Goal: Transaction & Acquisition: Obtain resource

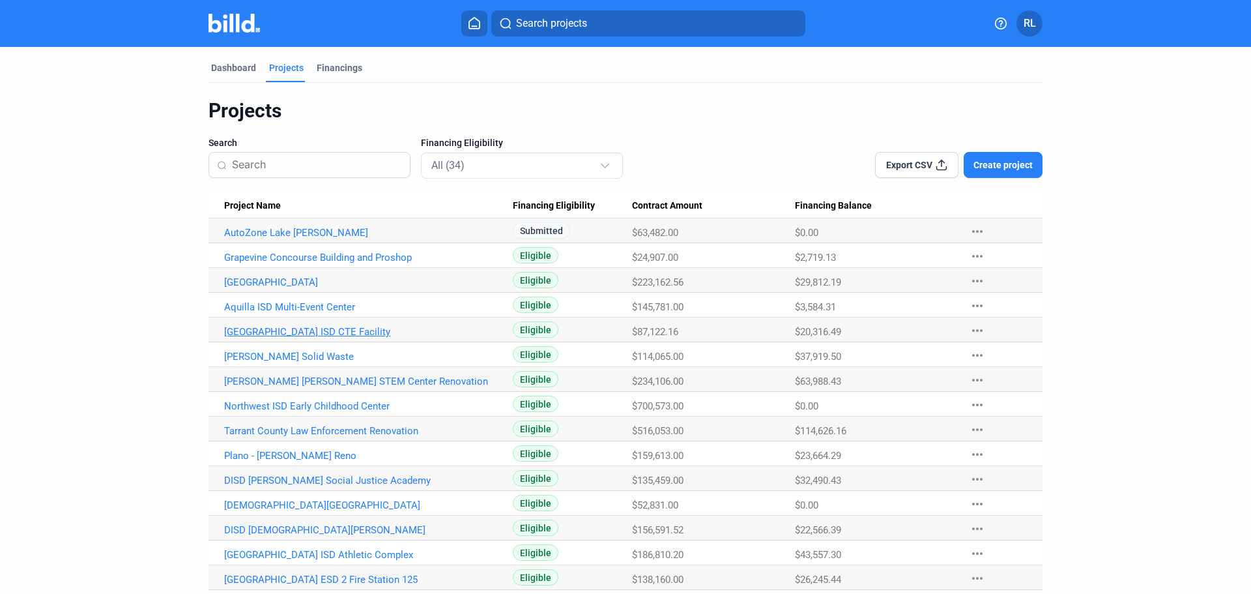
click at [322, 333] on link "[GEOGRAPHIC_DATA] ISD CTE Facility" at bounding box center [368, 332] width 289 height 12
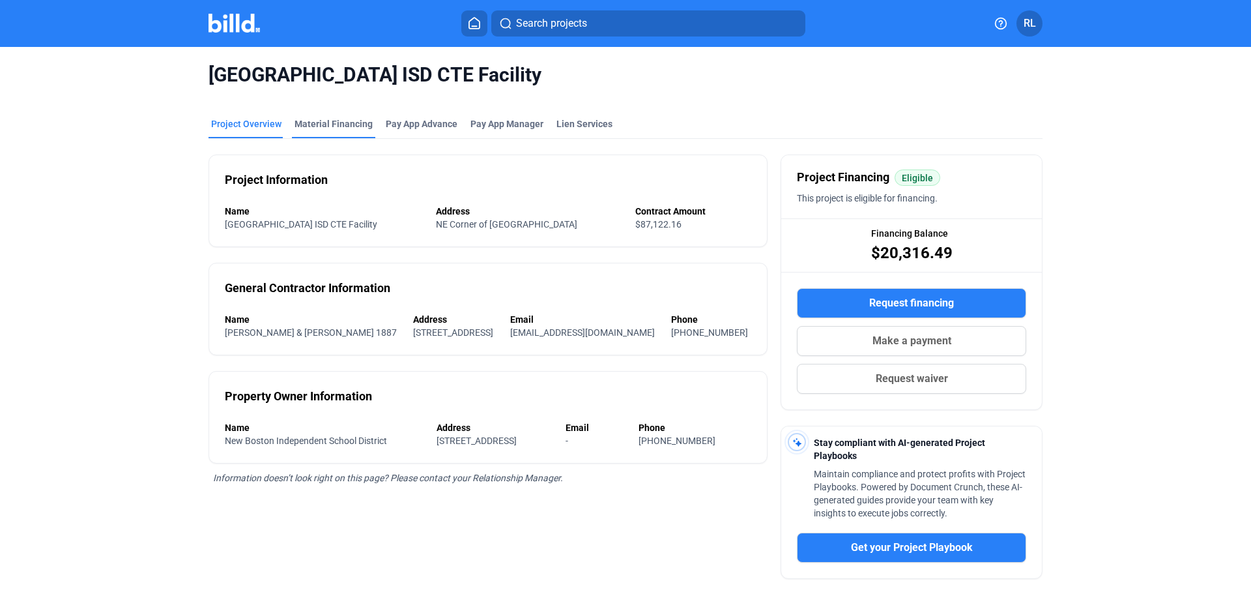
click at [322, 128] on div "Material Financing" at bounding box center [333, 123] width 78 height 13
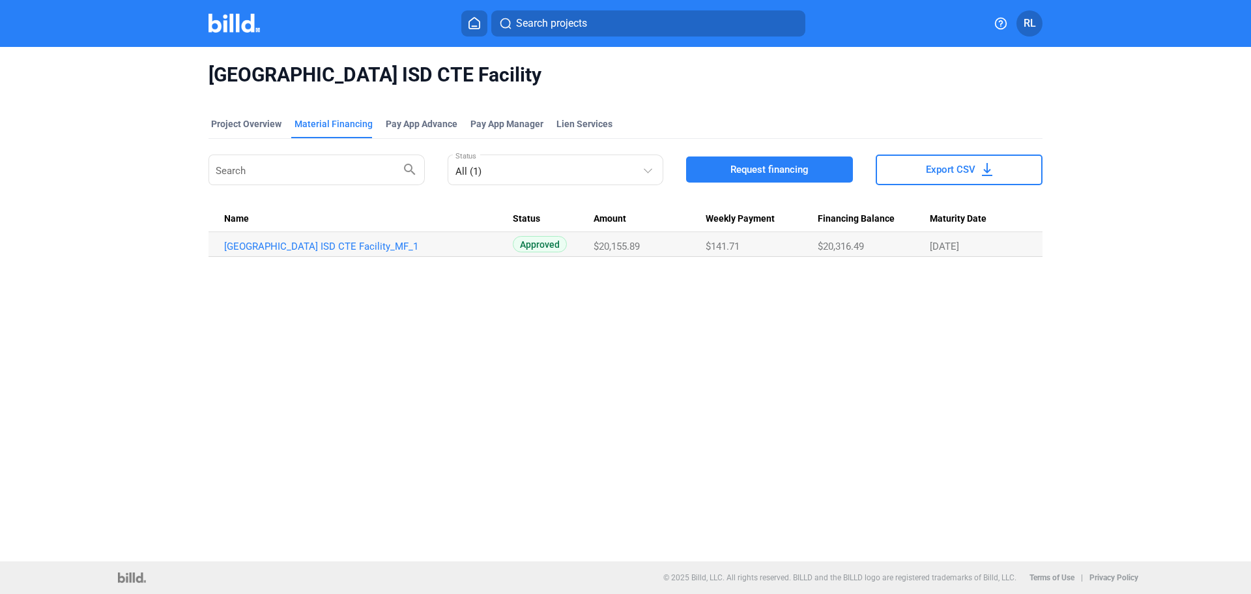
click at [782, 154] on div "Search search All (1) Status Request financing Export CSV" at bounding box center [625, 170] width 834 height 36
click at [770, 169] on span "Request financing" at bounding box center [769, 169] width 78 height 13
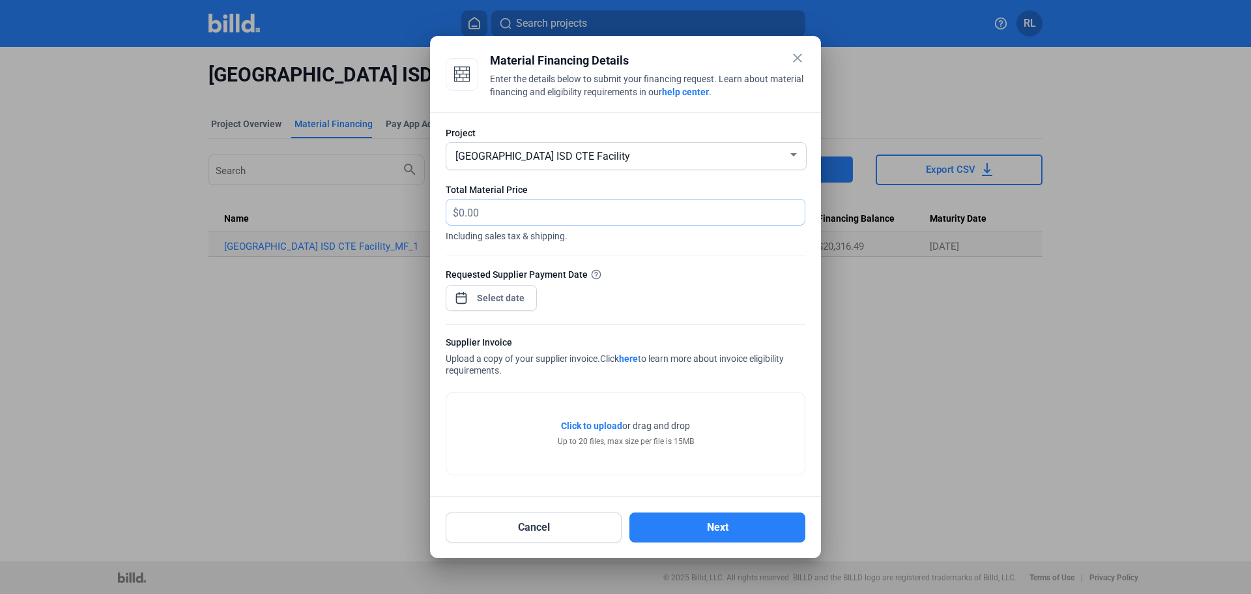
drag, startPoint x: 516, startPoint y: 213, endPoint x: 506, endPoint y: 214, distance: 9.8
click at [506, 214] on input "text" at bounding box center [632, 211] width 346 height 25
type input "4,738.08"
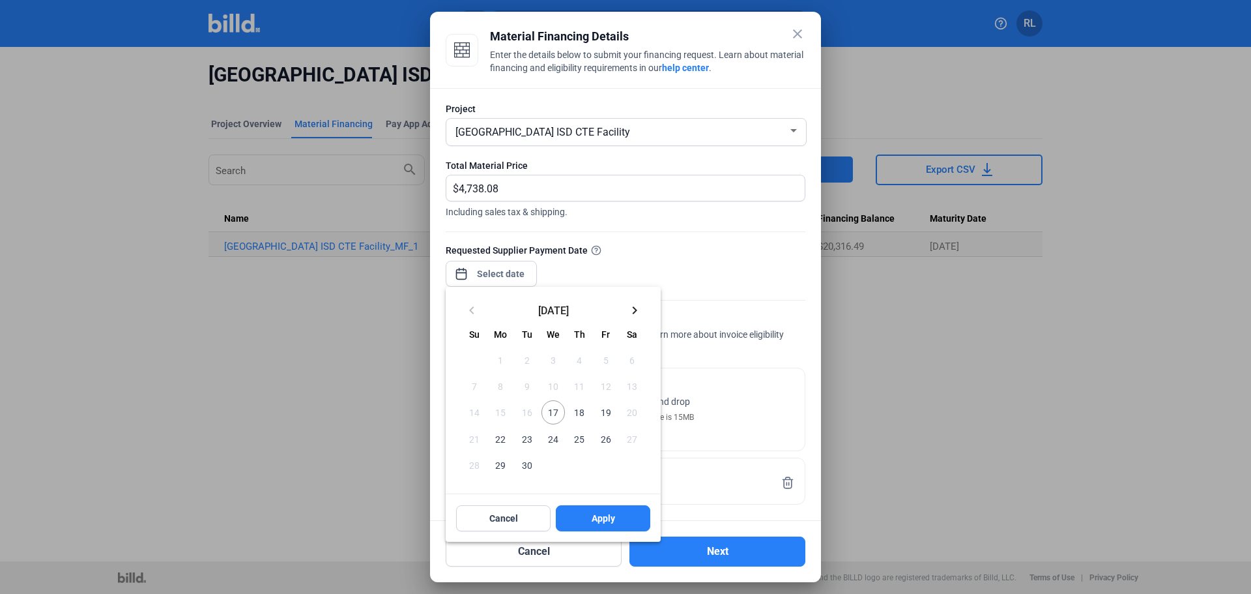
click at [501, 272] on div "close Material Financing Details Enter the details below to submit your financi…" at bounding box center [625, 297] width 1251 height 594
click at [549, 403] on span "17" at bounding box center [552, 411] width 23 height 23
click at [586, 521] on button "Apply" at bounding box center [603, 518] width 94 height 26
type input "[DATE]"
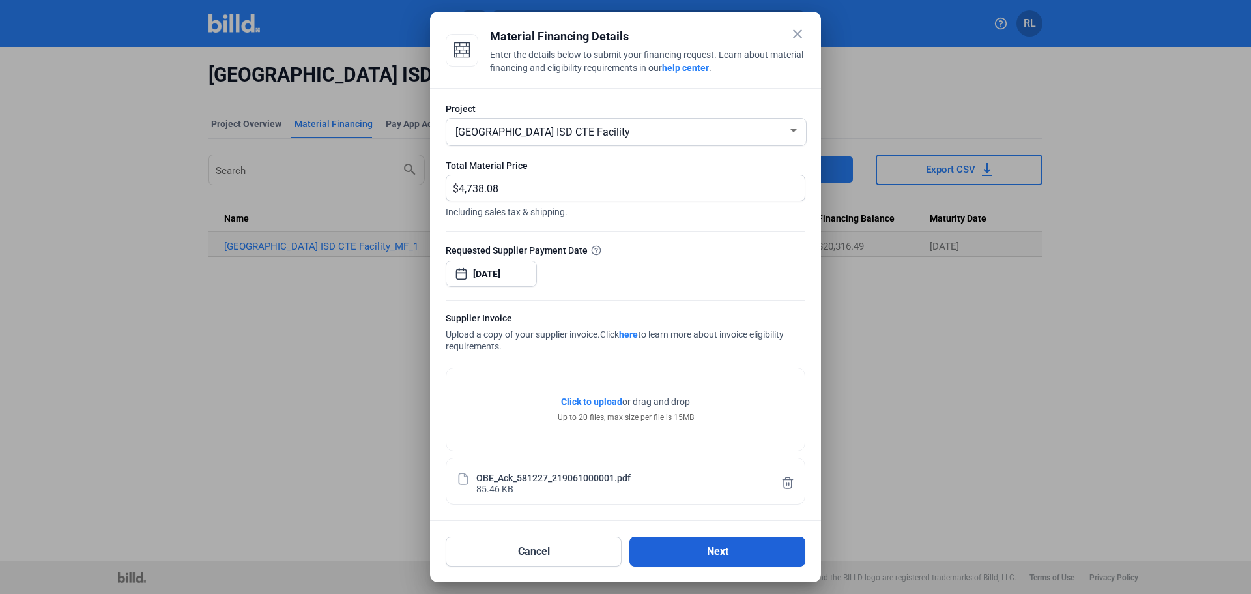
click at [726, 554] on button "Next" at bounding box center [717, 551] width 176 height 30
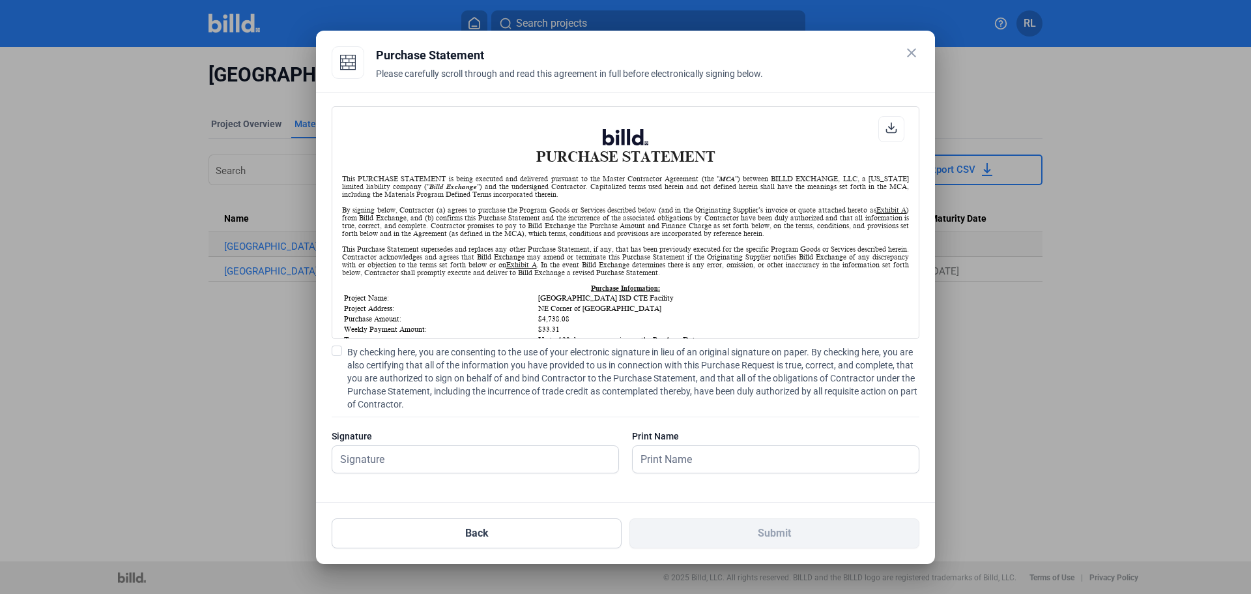
scroll to position [1, 0]
click at [339, 349] on span at bounding box center [337, 350] width 10 height 10
click at [0, 0] on input "By checking here, you are consenting to the use of your electronic signature in…" at bounding box center [0, 0] width 0 height 0
click at [404, 466] on input "text" at bounding box center [468, 459] width 272 height 27
type input "[PERSON_NAME]"
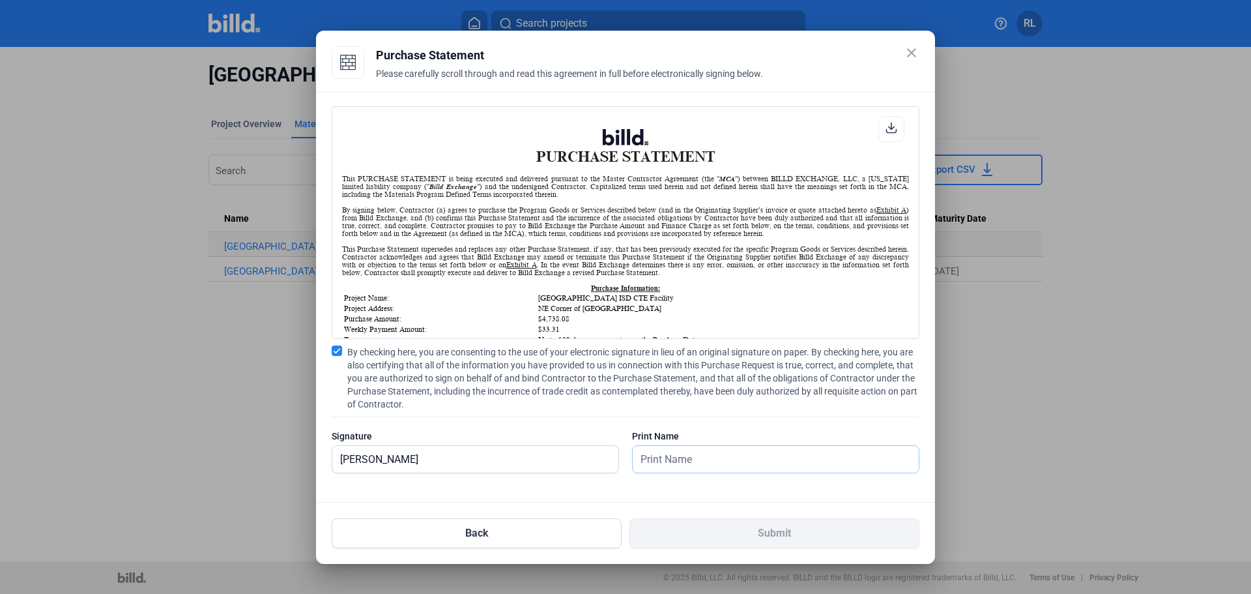
drag, startPoint x: 687, startPoint y: 461, endPoint x: 674, endPoint y: 447, distance: 19.8
click at [676, 446] on input "text" at bounding box center [776, 459] width 286 height 27
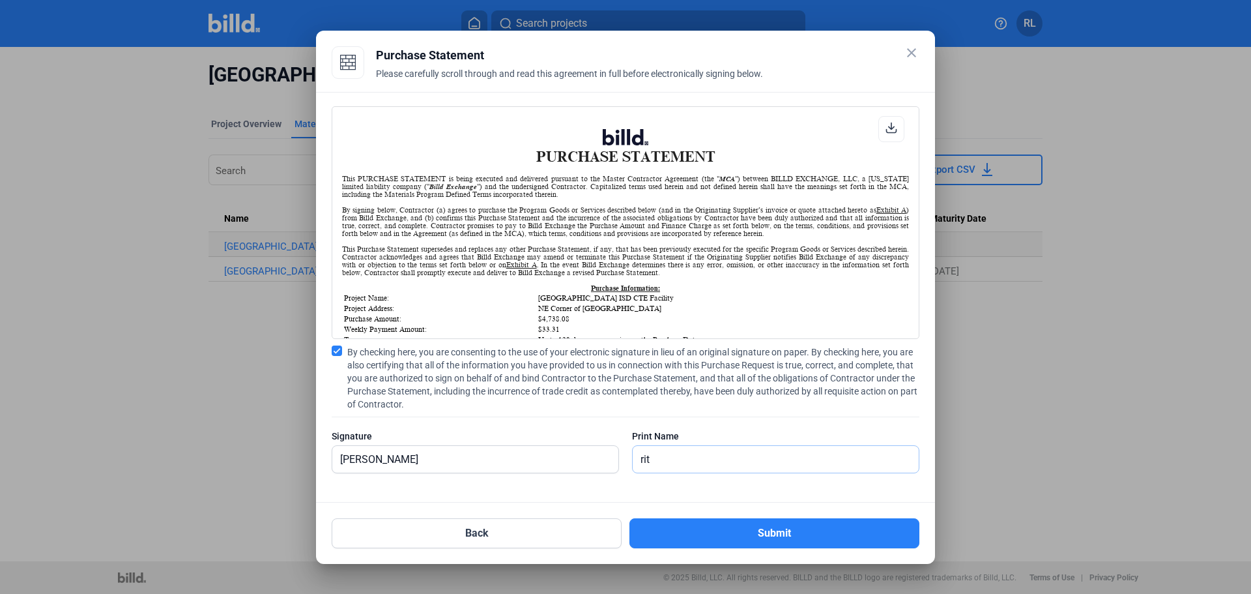
type input "[PERSON_NAME]"
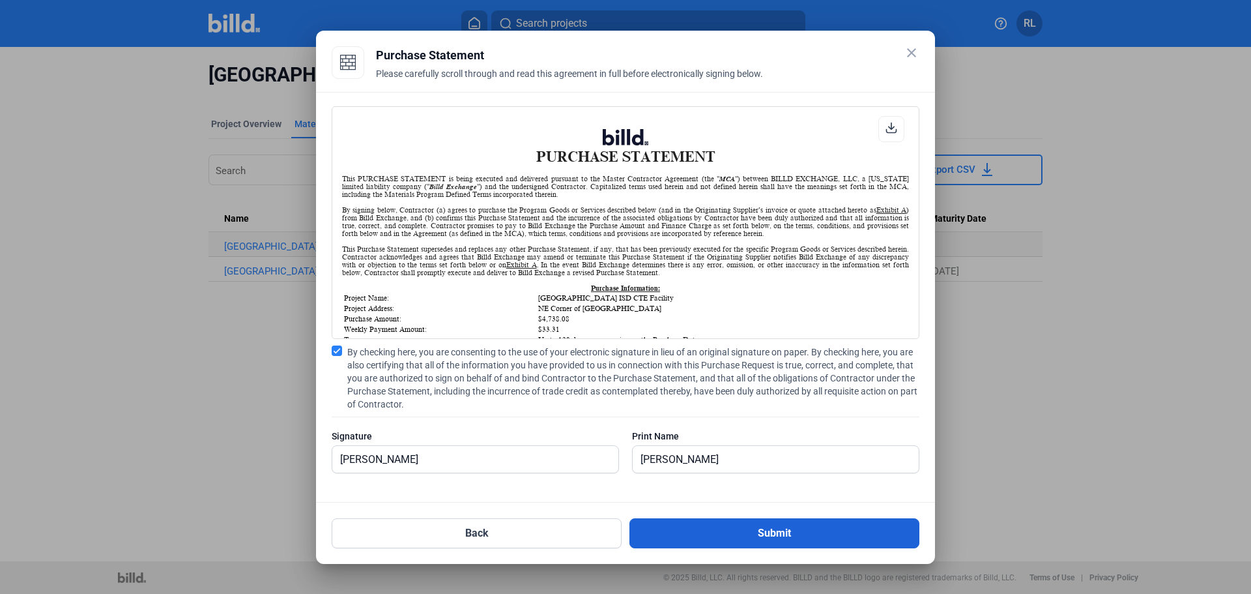
click at [727, 527] on button "Submit" at bounding box center [774, 533] width 290 height 30
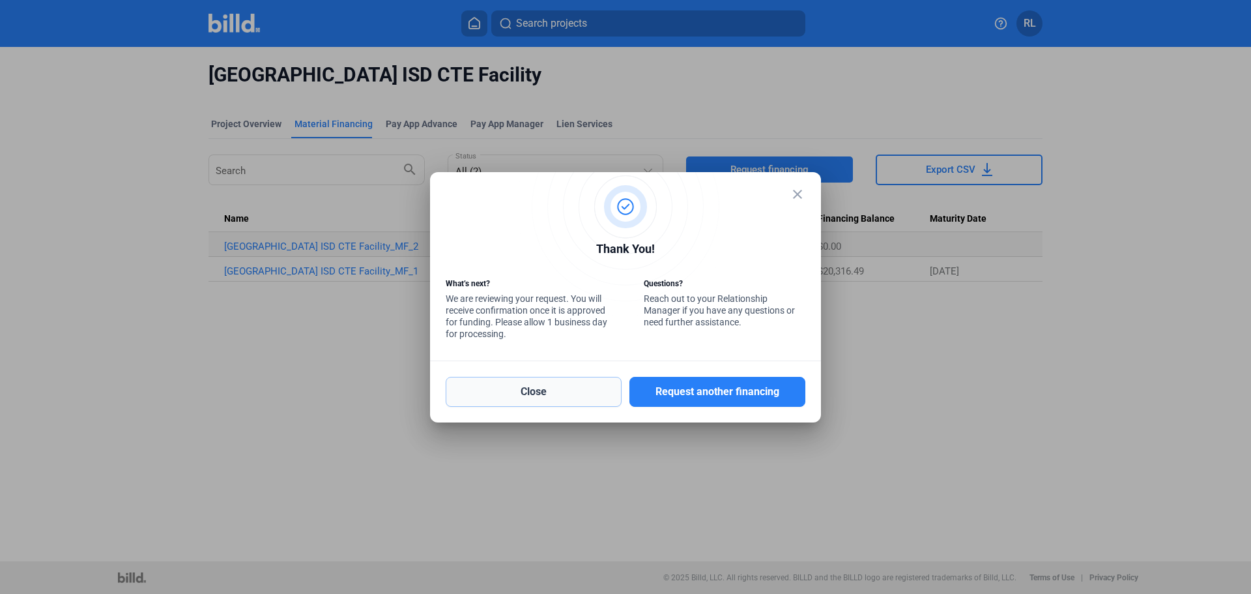
click at [517, 395] on button "Close" at bounding box center [534, 392] width 176 height 30
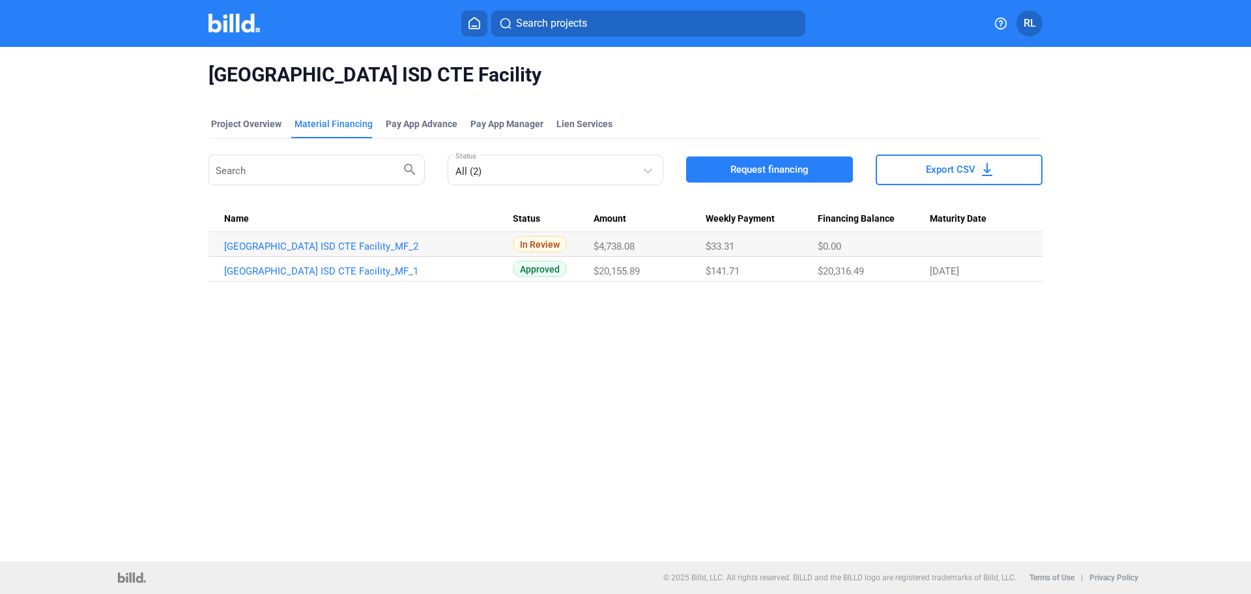
click at [473, 16] on button at bounding box center [474, 23] width 26 height 26
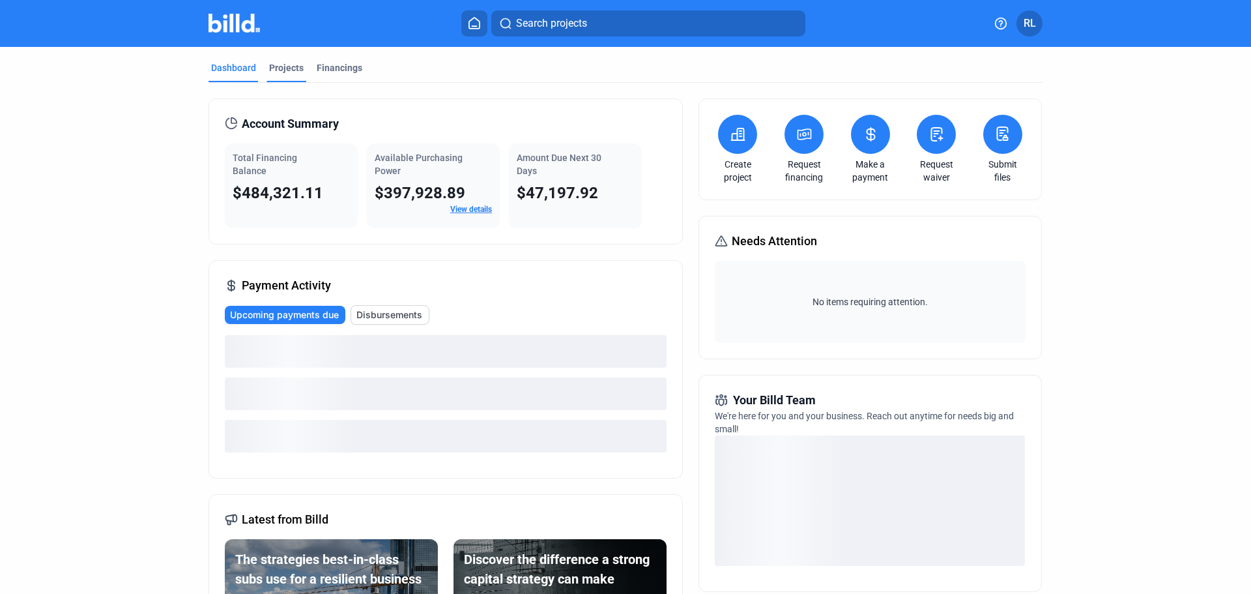
click at [283, 64] on div "Projects" at bounding box center [286, 67] width 35 height 13
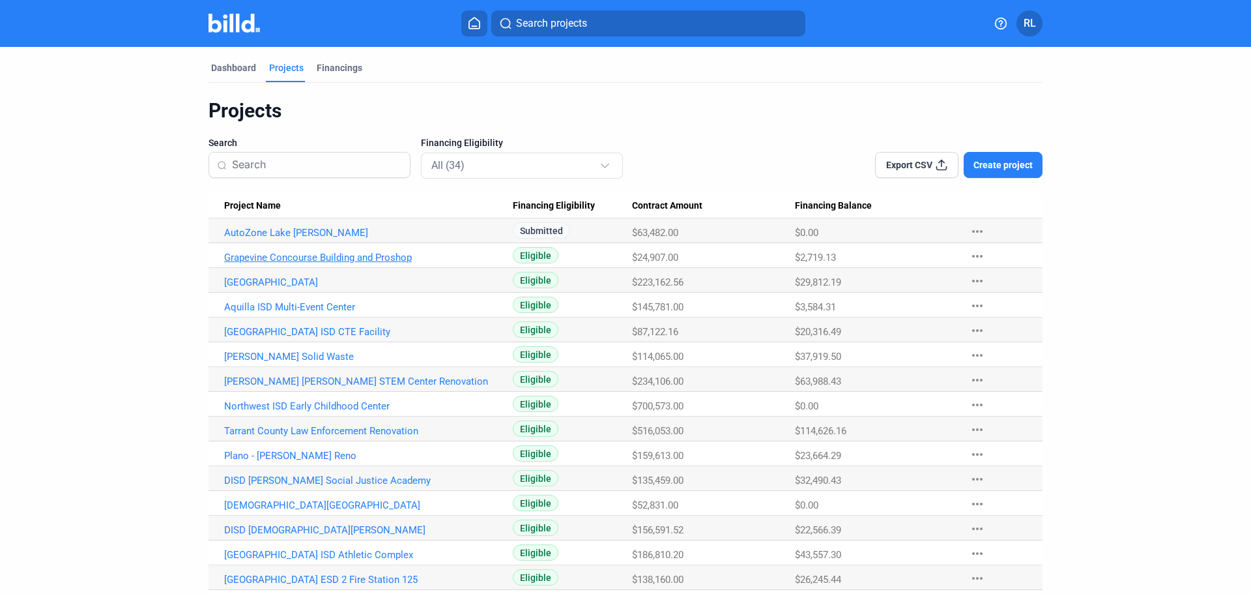
click at [319, 255] on link "Grapevine Concourse Building and Proshop" at bounding box center [368, 257] width 289 height 12
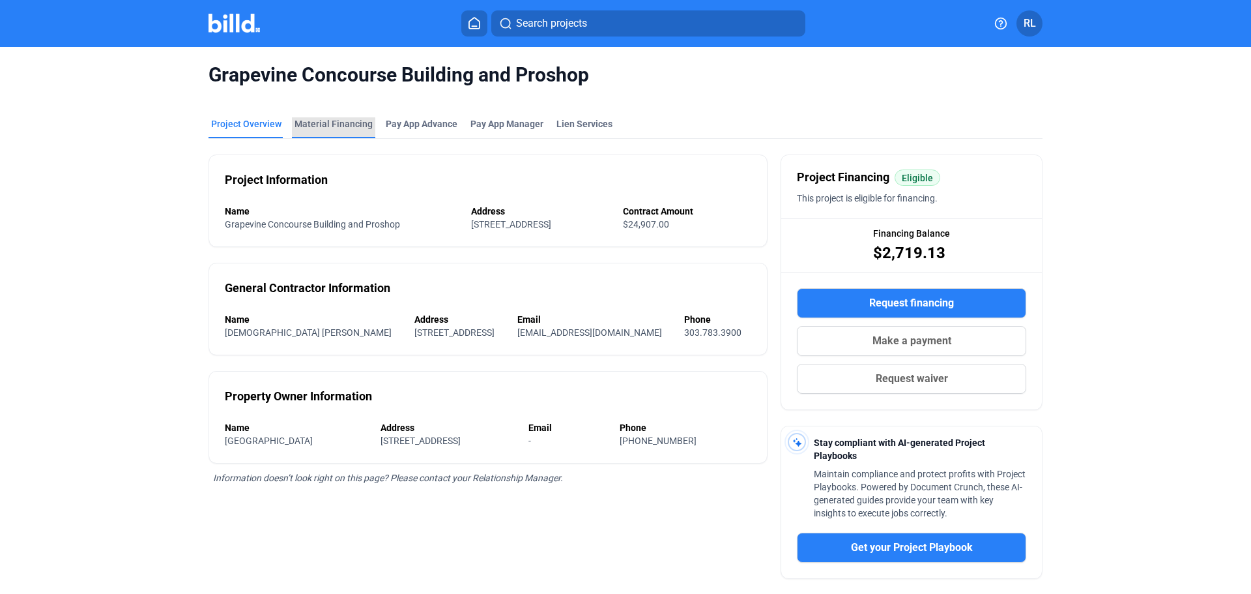
click at [354, 122] on div "Material Financing" at bounding box center [333, 123] width 78 height 13
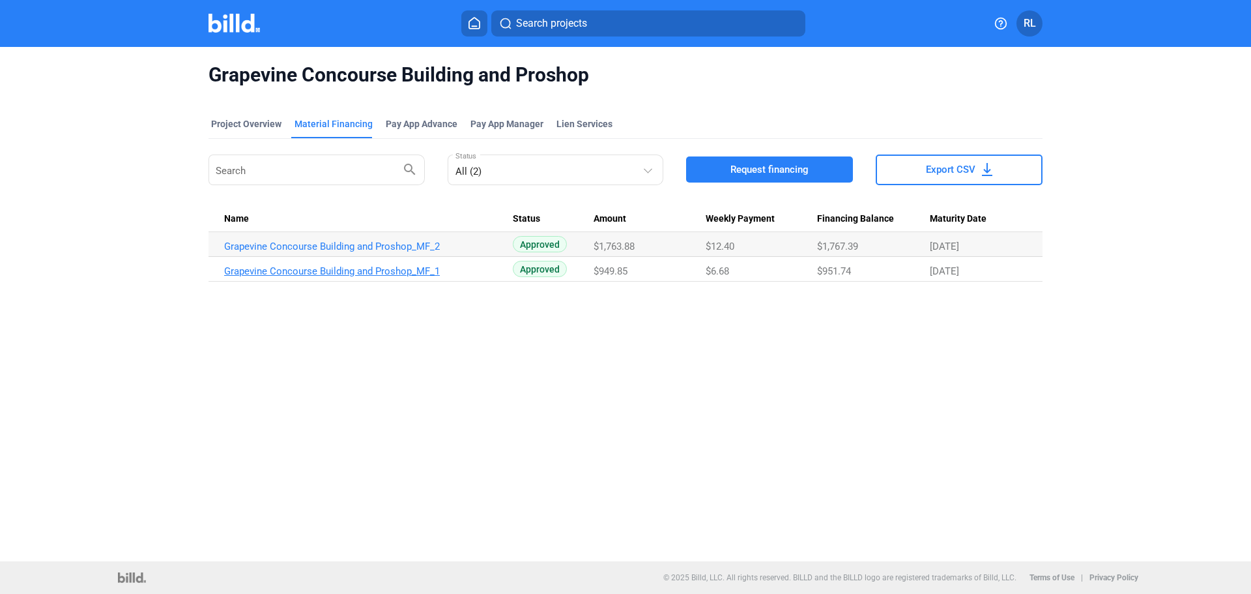
click at [387, 266] on link "Grapevine Concourse Building and Proshop_MF_1" at bounding box center [368, 271] width 289 height 12
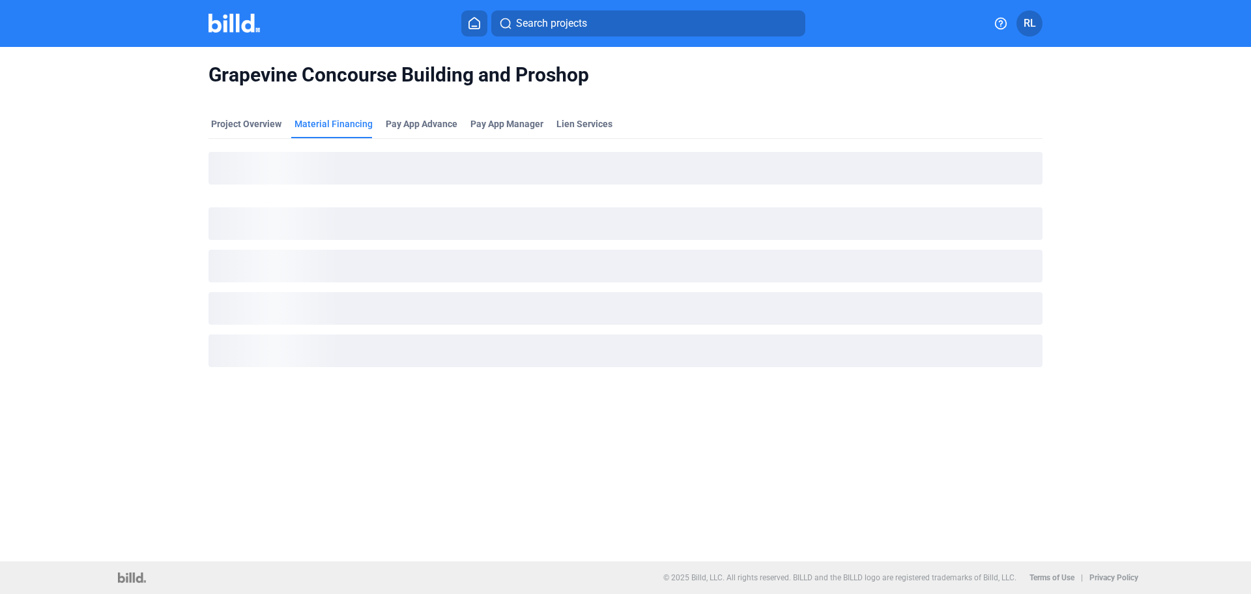
click at [387, 267] on div "loading" at bounding box center [625, 266] width 834 height 33
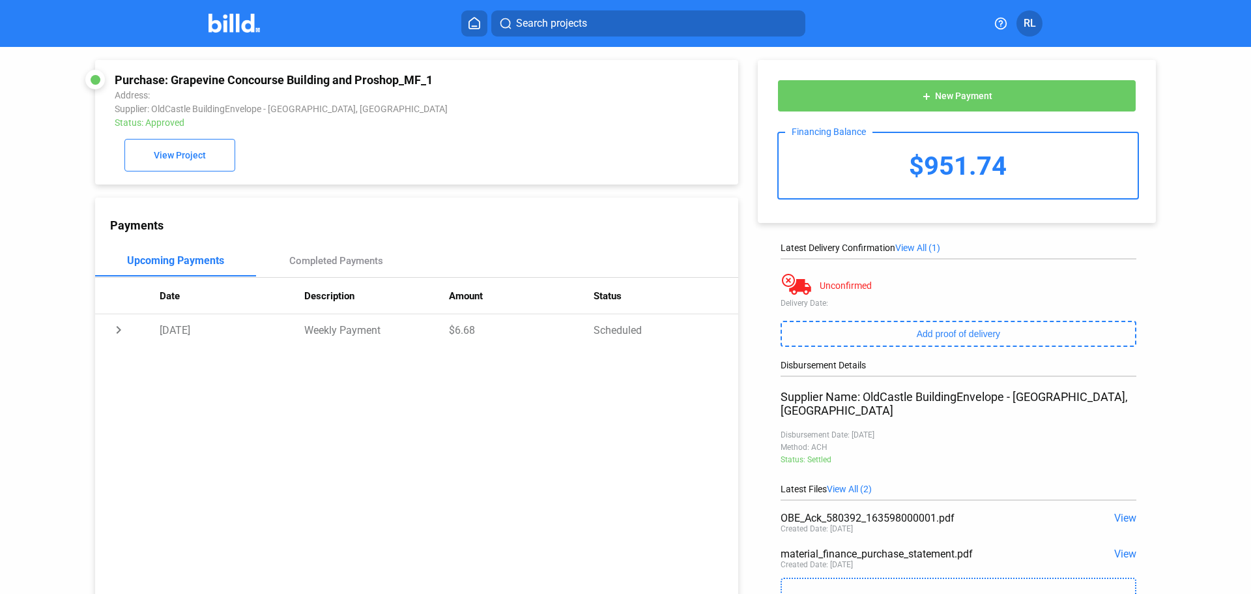
scroll to position [79, 0]
